Goal: Information Seeking & Learning: Understand process/instructions

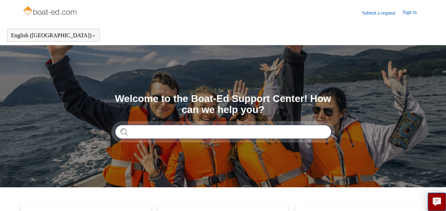
click at [133, 132] on input "Search" at bounding box center [223, 132] width 216 height 14
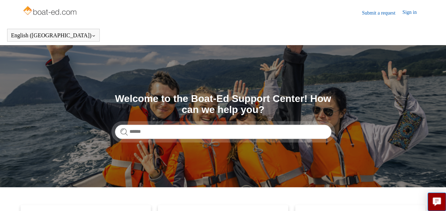
click at [271, 162] on section "Search Welcome to the Boat-Ed Support Center! How can we help you?" at bounding box center [223, 116] width 446 height 142
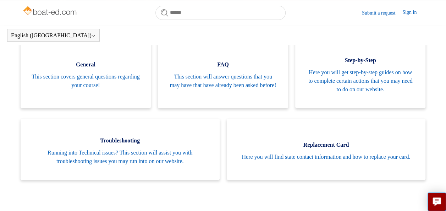
scroll to position [165, 0]
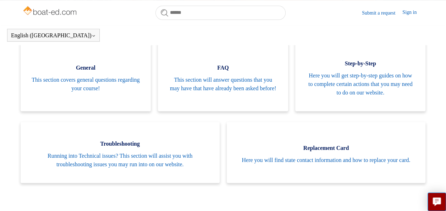
scroll to position [152, 0]
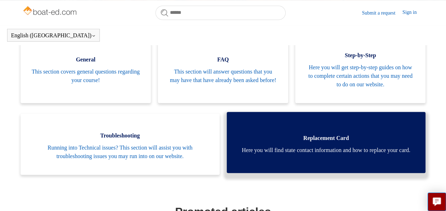
click at [325, 134] on span "Replacement Card" at bounding box center [326, 138] width 178 height 9
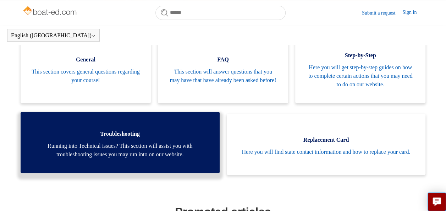
click at [120, 131] on span "Troubleshooting" at bounding box center [120, 134] width 178 height 9
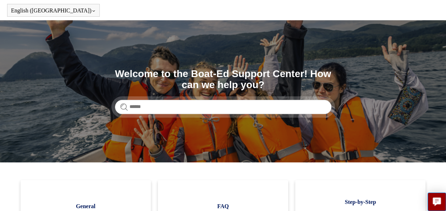
scroll to position [0, 0]
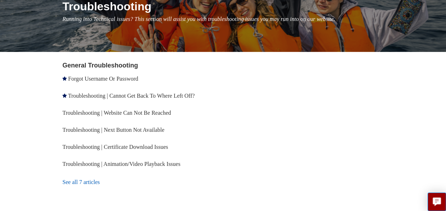
scroll to position [99, 0]
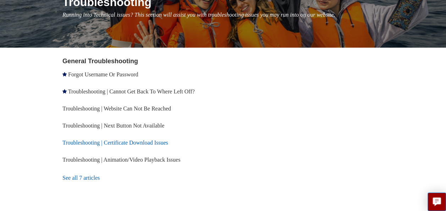
click at [126, 142] on link "Troubleshooting | Certificate Download Issues" at bounding box center [115, 142] width 106 height 6
